Goal: Find specific page/section: Find specific page/section

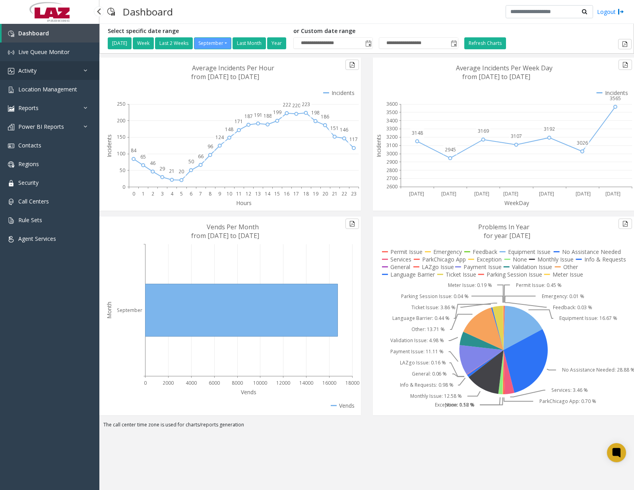
click at [60, 76] on link "Activity" at bounding box center [49, 70] width 99 height 19
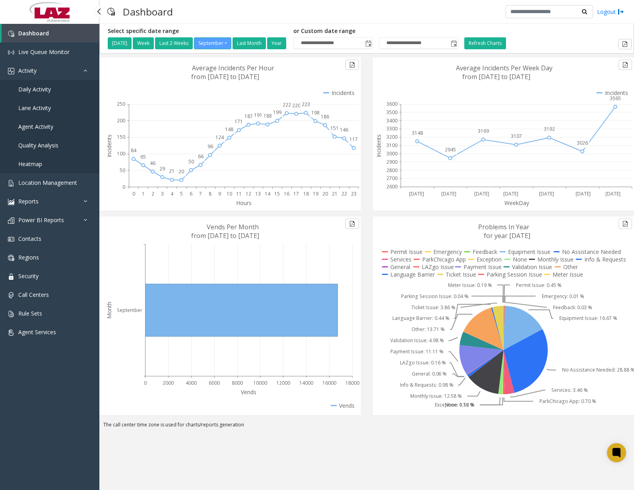
click at [46, 89] on span "Daily Activity" at bounding box center [34, 89] width 33 height 8
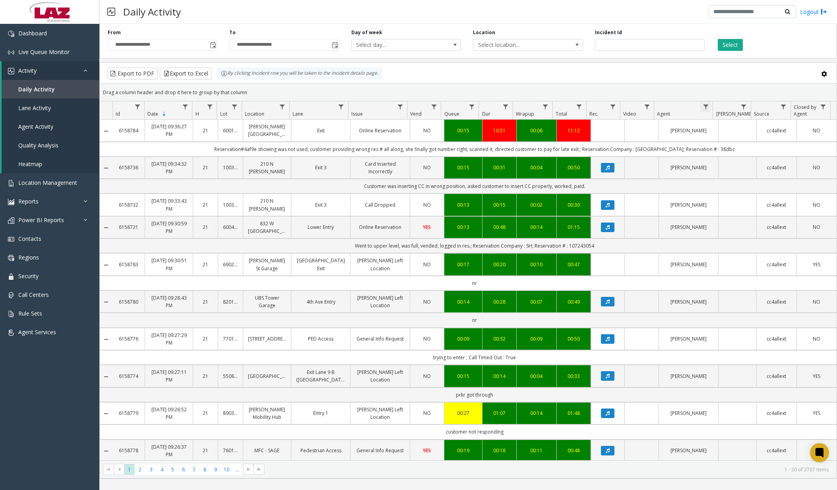
click at [706, 109] on span "Data table" at bounding box center [706, 107] width 6 height 6
click at [729, 143] on input "Agent Filter" at bounding box center [740, 141] width 68 height 14
type input "*******"
click at [755, 220] on button "Filter" at bounding box center [757, 214] width 33 height 17
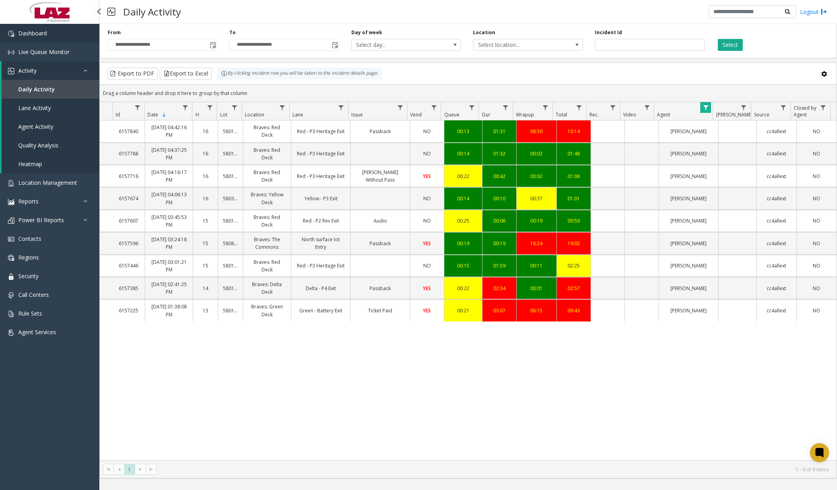
click at [70, 31] on link "Dashboard" at bounding box center [49, 33] width 99 height 19
